Goal: Task Accomplishment & Management: Manage account settings

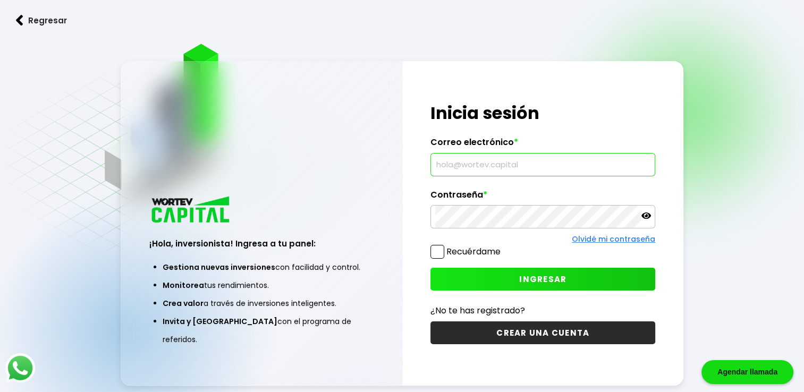
click at [449, 169] on input "text" at bounding box center [542, 164] width 215 height 22
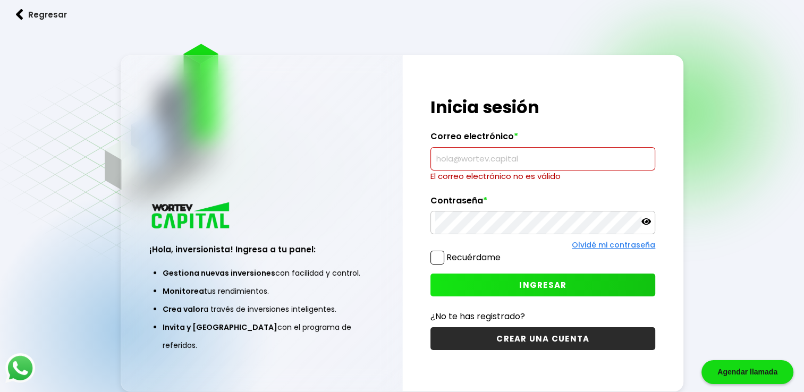
click at [446, 160] on input "text" at bounding box center [542, 159] width 215 height 22
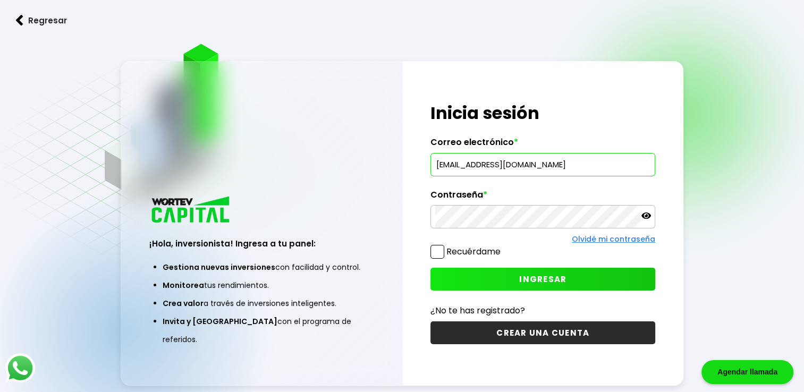
type input "[EMAIL_ADDRESS][DOMAIN_NAME]"
click at [438, 250] on span at bounding box center [437, 252] width 14 height 14
click at [502, 246] on input "Recuérdame" at bounding box center [502, 246] width 0 height 0
click at [549, 274] on span "INGRESAR" at bounding box center [542, 279] width 47 height 11
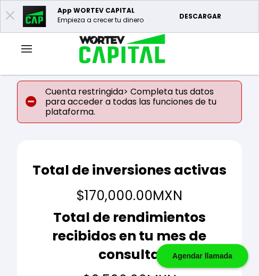
click at [109, 97] on p "Cuenta restringida> Completa tus datos para acceder a todas las funciones de tu…" at bounding box center [129, 102] width 225 height 42
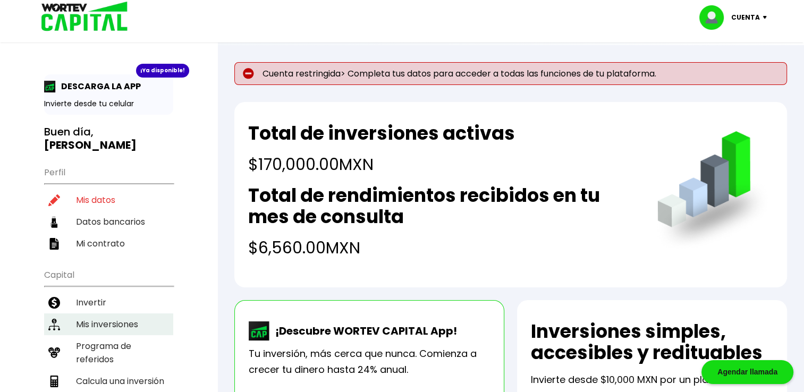
click at [90, 313] on li "Mis inversiones" at bounding box center [108, 324] width 129 height 22
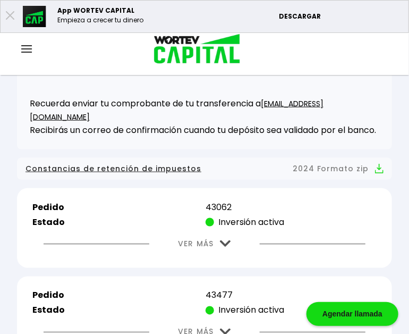
scroll to position [319, 0]
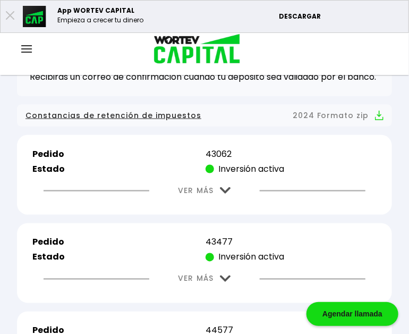
click at [226, 188] on img at bounding box center [225, 190] width 11 height 7
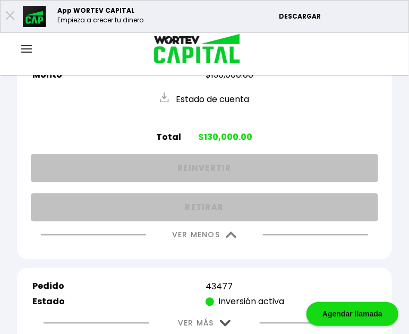
scroll to position [478, 0]
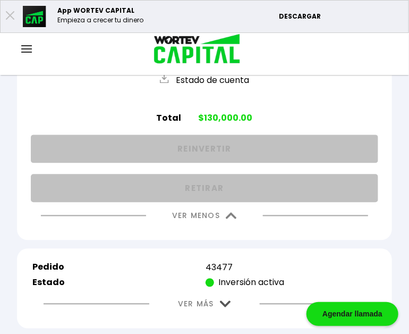
click at [221, 301] on img at bounding box center [225, 304] width 11 height 7
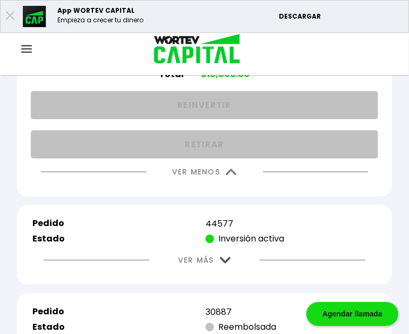
scroll to position [797, 0]
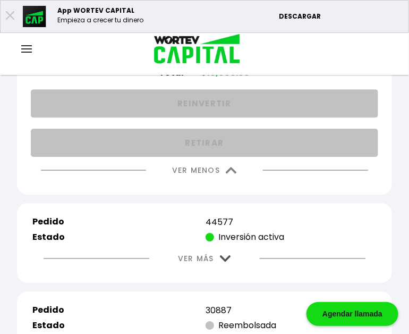
click at [226, 245] on button "VER MÁS" at bounding box center [204, 258] width 85 height 27
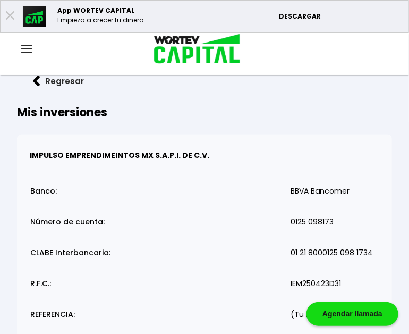
scroll to position [0, 0]
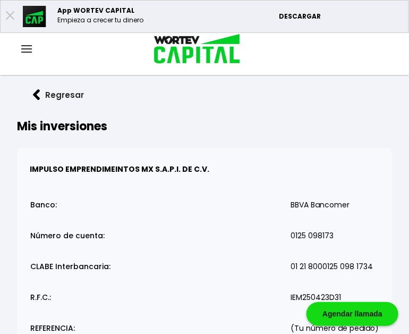
click at [32, 48] on div at bounding box center [26, 49] width 53 height 13
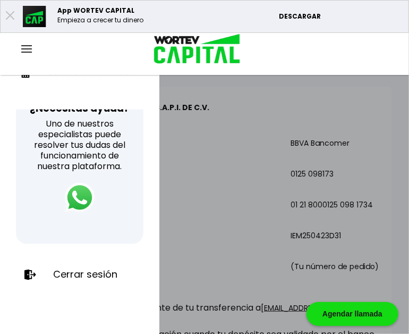
scroll to position [159, 0]
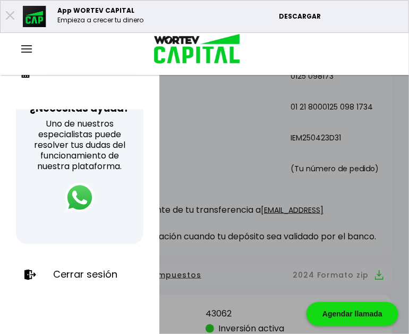
click at [71, 269] on p "Cerrar sesión" at bounding box center [85, 274] width 64 height 11
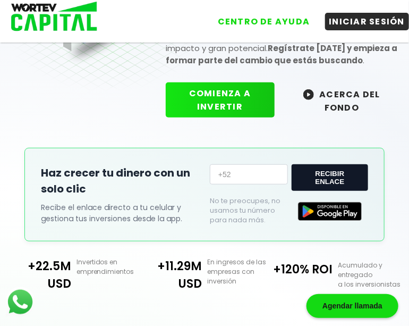
scroll to position [159, 0]
